Goal: Transaction & Acquisition: Subscribe to service/newsletter

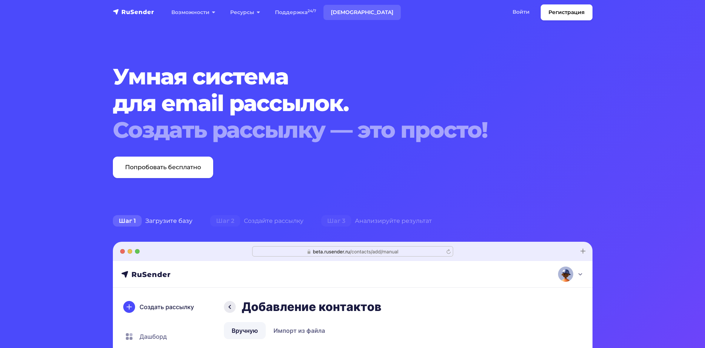
click at [348, 15] on link "[DEMOGRAPHIC_DATA]" at bounding box center [361, 12] width 77 height 15
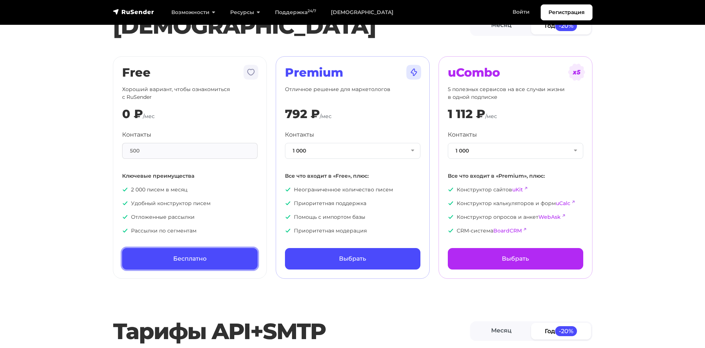
click at [240, 250] on link "Бесплатно" at bounding box center [189, 258] width 135 height 21
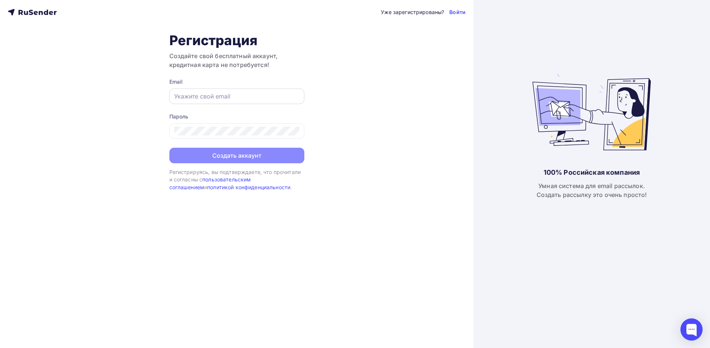
click at [199, 97] on input "text" at bounding box center [236, 96] width 125 height 9
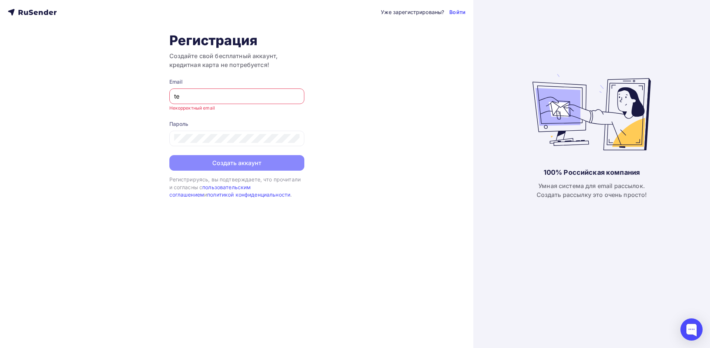
type input "t"
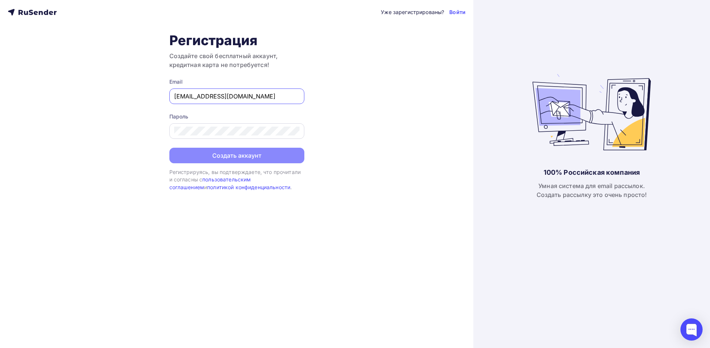
type input "[EMAIL_ADDRESS][DOMAIN_NAME]"
click at [206, 138] on div at bounding box center [236, 131] width 135 height 16
click at [232, 158] on button "Создать аккаунт" at bounding box center [236, 156] width 135 height 16
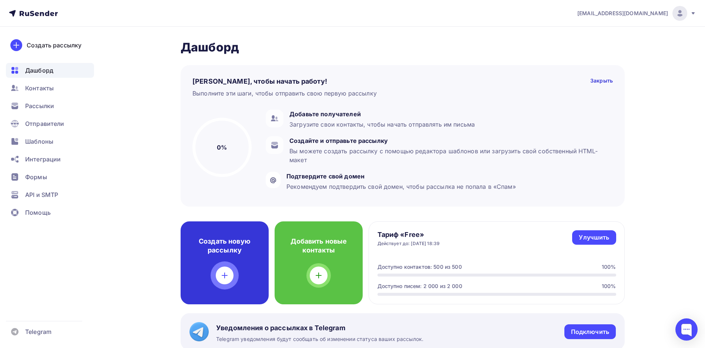
click at [221, 273] on icon at bounding box center [224, 275] width 9 height 9
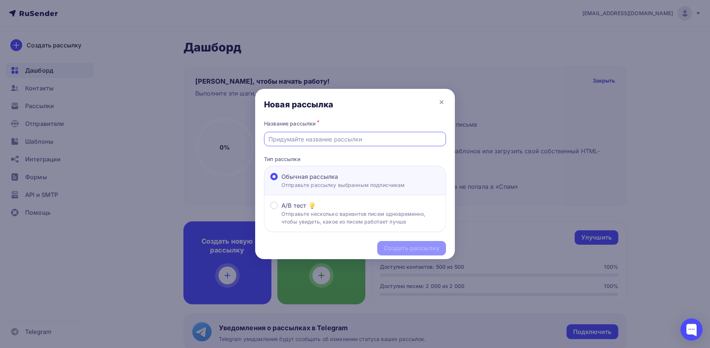
click at [294, 136] on input "text" at bounding box center [355, 139] width 173 height 9
type input "G"
type input "С"
type input "Человек в закрытой комнате"
click at [396, 250] on div "Создать рассылку" at bounding box center [411, 248] width 55 height 9
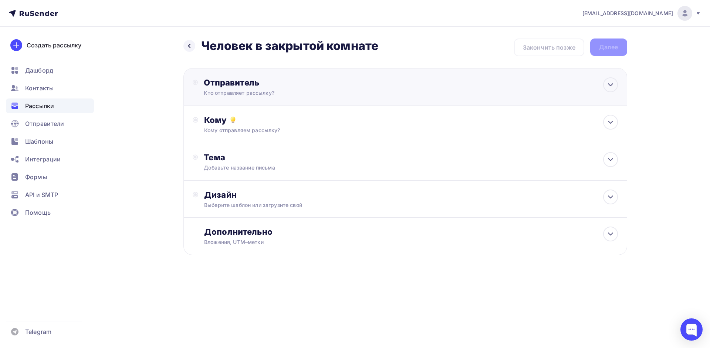
click at [315, 94] on div "Кто отправляет рассылку?" at bounding box center [276, 92] width 144 height 7
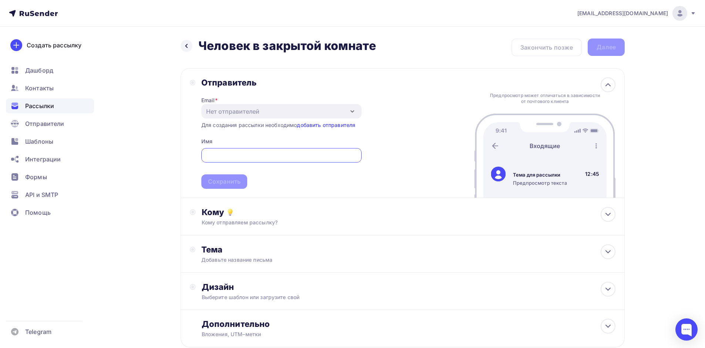
click at [313, 185] on span "Сохранить" at bounding box center [281, 167] width 160 height 44
click at [332, 125] on link "добавить отправителя" at bounding box center [326, 125] width 58 height 6
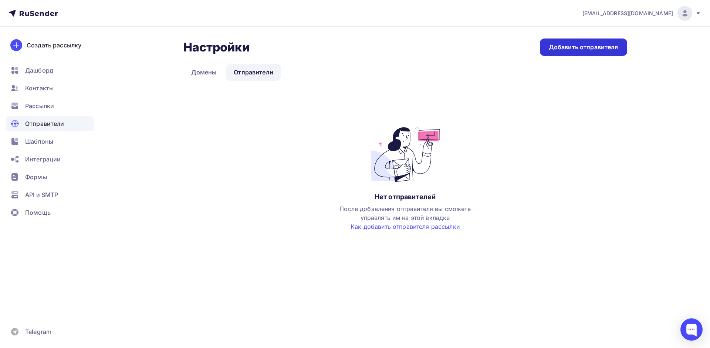
click at [563, 53] on div "Добавить отправителя" at bounding box center [583, 46] width 87 height 17
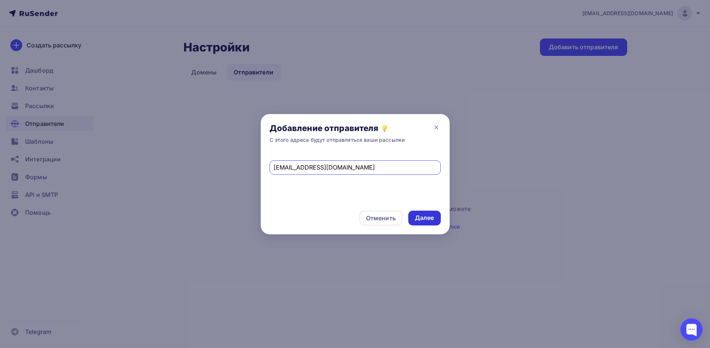
type input "gagarin_teatr@mail.ru"
click at [421, 216] on div "Далее" at bounding box center [424, 217] width 19 height 9
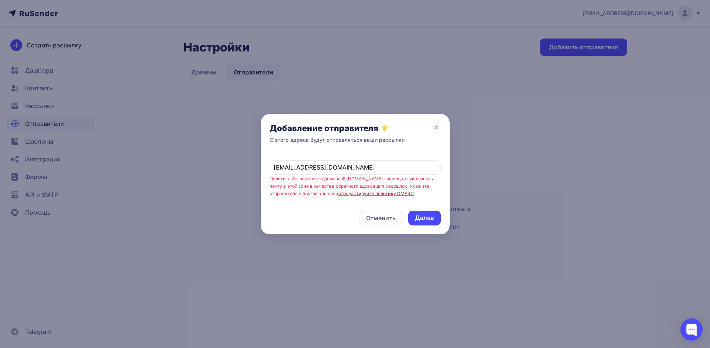
click at [377, 195] on link "отредактируйте политику DMARC" at bounding box center [376, 193] width 76 height 6
